Goal: Navigation & Orientation: Find specific page/section

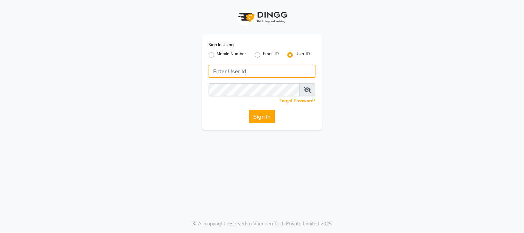
type input "kvinnaa"
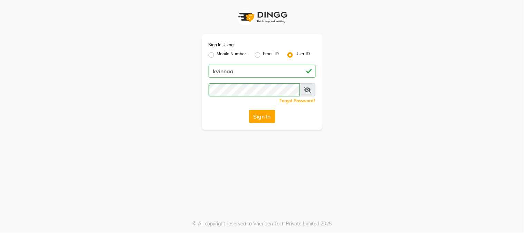
click at [259, 118] on button "Sign In" at bounding box center [262, 116] width 26 height 13
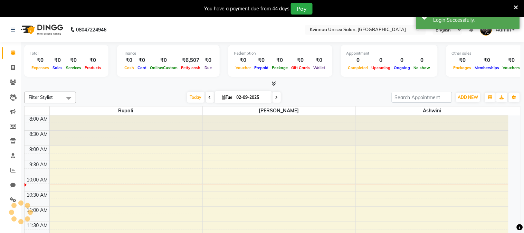
select select "en"
